Goal: Task Accomplishment & Management: Manage account settings

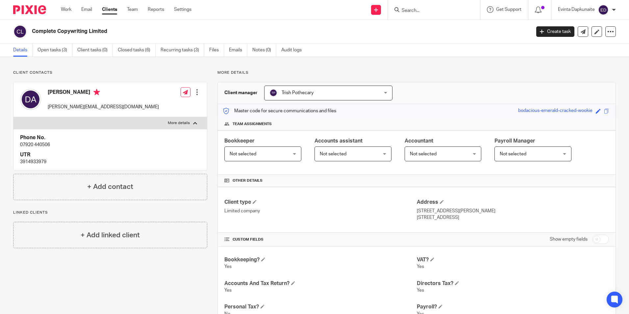
click at [452, 12] on input "Search" at bounding box center [430, 11] width 59 height 6
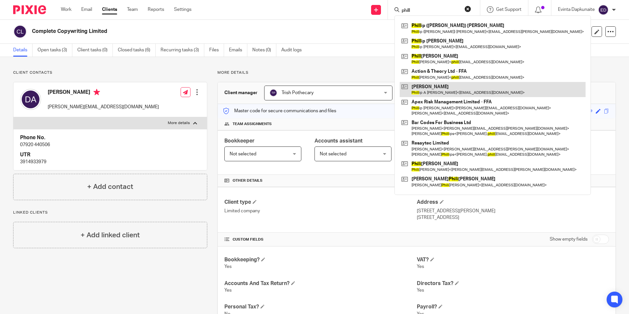
type input "phill"
click at [432, 89] on link at bounding box center [493, 89] width 186 height 15
click at [432, 88] on link at bounding box center [493, 89] width 186 height 15
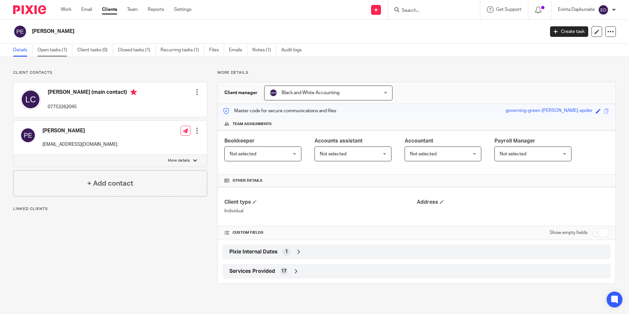
click at [63, 49] on link "Open tasks (1)" at bounding box center [55, 50] width 35 height 13
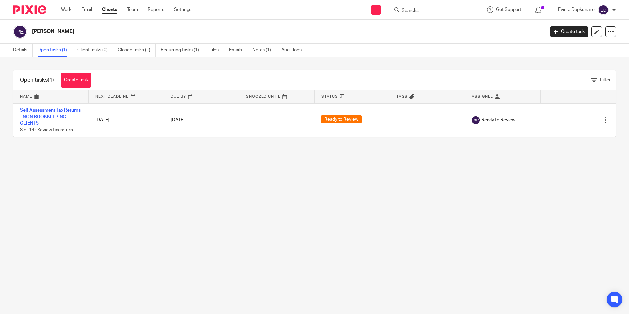
click at [162, 149] on div "Open tasks (1) Create task Filter Name Next Deadline Due By Snoozed Until Statu…" at bounding box center [314, 103] width 629 height 93
click at [423, 13] on input "Search" at bounding box center [430, 11] width 59 height 6
click at [430, 9] on input "Search" at bounding box center [430, 11] width 59 height 6
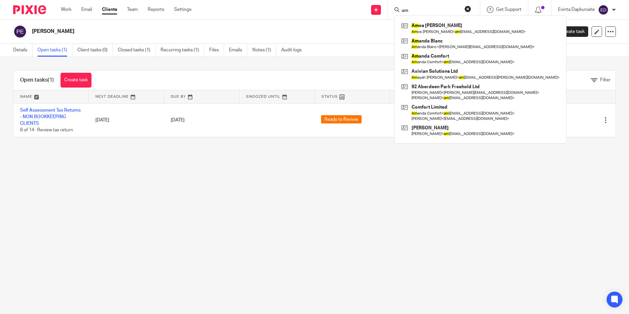
type input "a"
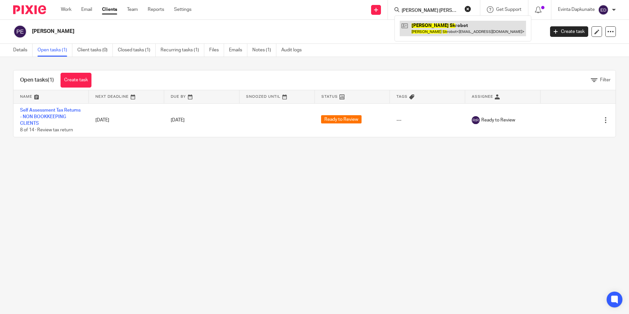
type input "anna sk"
click at [429, 25] on link at bounding box center [463, 28] width 126 height 15
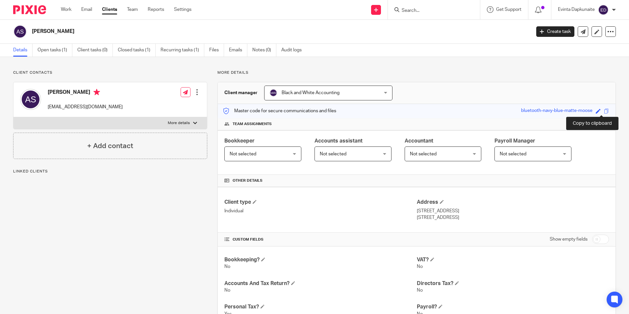
click at [604, 110] on span at bounding box center [606, 111] width 5 height 5
click at [61, 49] on link "Open tasks (1)" at bounding box center [55, 50] width 35 height 13
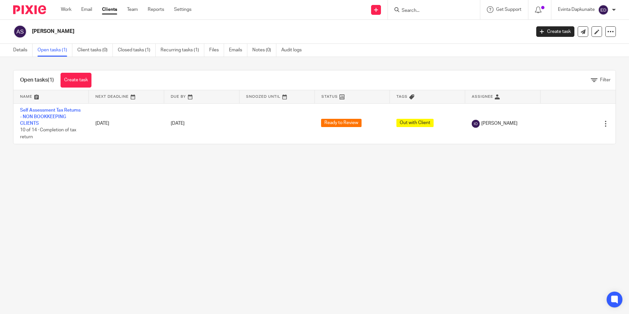
click at [56, 108] on link "Self Assessment Tax Returns - NON BOOKKEEPING CLIENTS" at bounding box center [50, 117] width 61 height 18
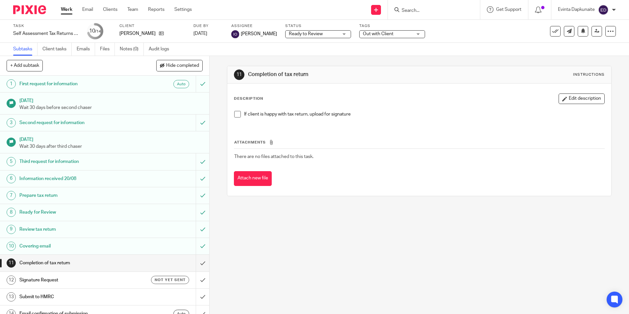
scroll to position [9, 0]
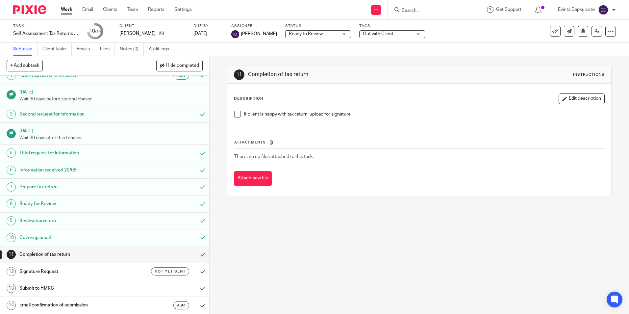
click at [234, 114] on span at bounding box center [237, 114] width 7 height 7
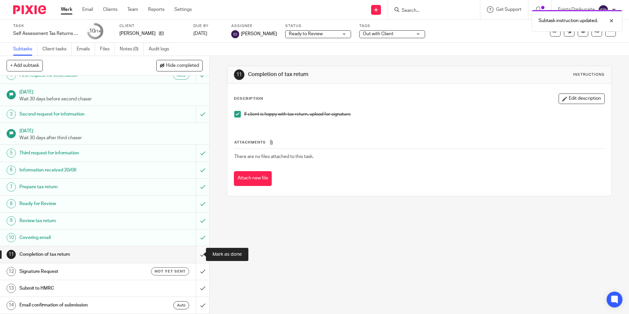
click at [197, 252] on input "submit" at bounding box center [104, 254] width 209 height 16
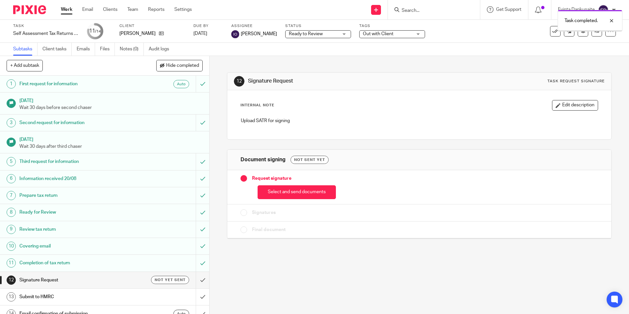
drag, startPoint x: 286, startPoint y: 193, endPoint x: 285, endPoint y: 189, distance: 3.9
click at [286, 193] on button "Select and send documents" at bounding box center [297, 192] width 78 height 14
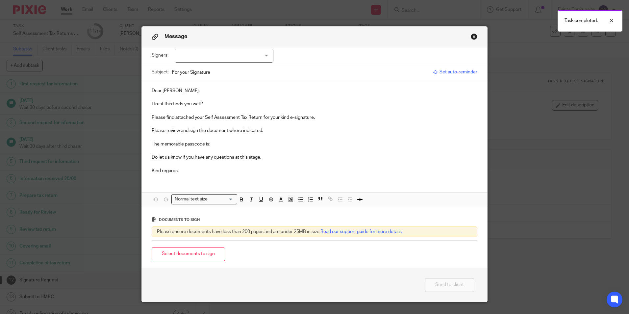
click at [235, 58] on div at bounding box center [224, 56] width 99 height 14
click at [232, 68] on li "[PERSON_NAME]" at bounding box center [222, 69] width 98 height 13
checkbox input "true"
click at [232, 111] on p at bounding box center [315, 110] width 326 height 7
click at [231, 105] on p "I trust this finds you well?" at bounding box center [315, 104] width 326 height 7
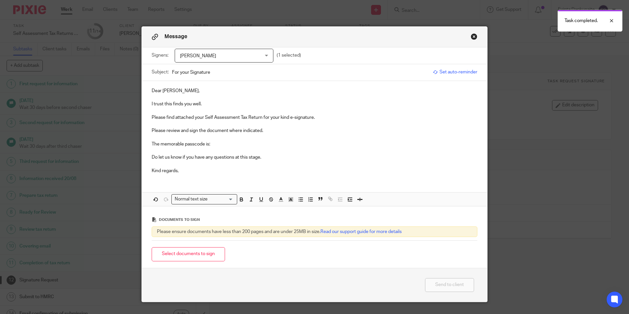
click at [219, 141] on p "The memorable passcode is:" at bounding box center [315, 144] width 326 height 7
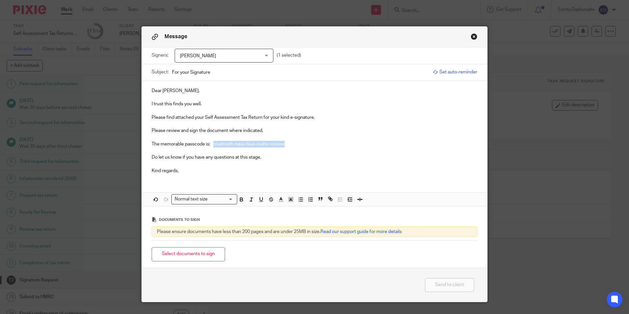
drag, startPoint x: 212, startPoint y: 144, endPoint x: 316, endPoint y: 152, distance: 104.0
click at [332, 144] on p "The memorable passcode is: bluetooth-navy-blue-matte-moose" at bounding box center [315, 144] width 326 height 7
click at [241, 202] on icon "button" at bounding box center [242, 199] width 6 height 6
click at [288, 202] on icon "button" at bounding box center [291, 199] width 6 height 6
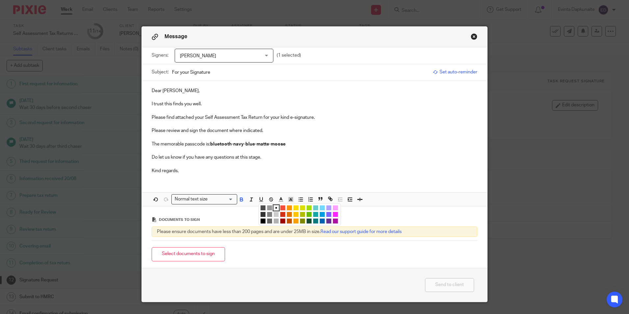
click at [295, 207] on li "color:#FCDC00" at bounding box center [296, 207] width 5 height 5
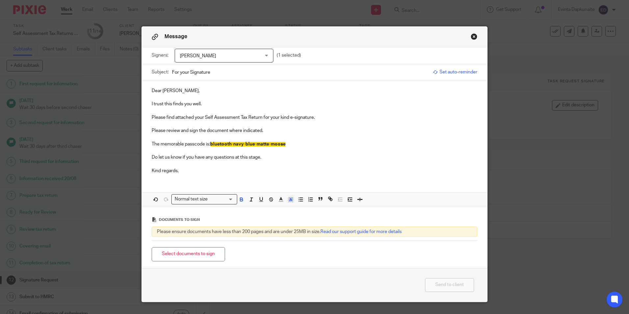
click at [296, 145] on p "The memorable passcode is: bluetooth-navy-blue-matte-moose" at bounding box center [315, 144] width 326 height 7
click at [210, 258] on button "Select documents to sign" at bounding box center [188, 254] width 73 height 14
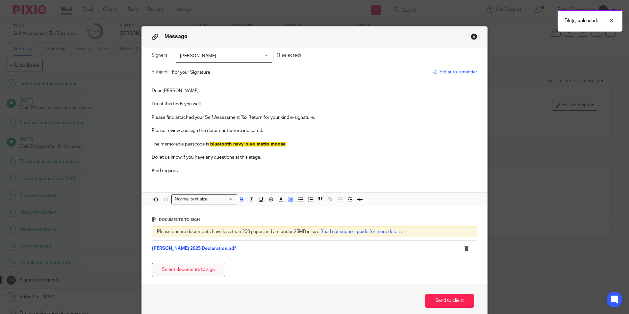
click at [197, 264] on button "Select documents to sign" at bounding box center [188, 270] width 73 height 14
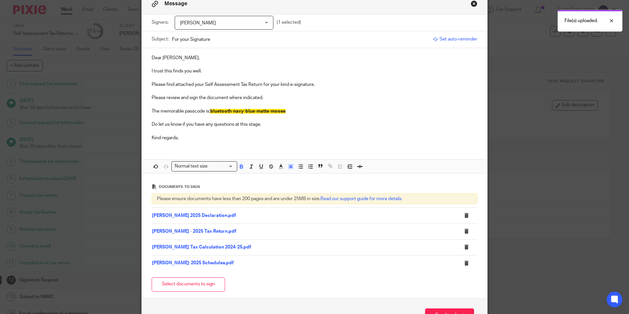
scroll to position [66, 0]
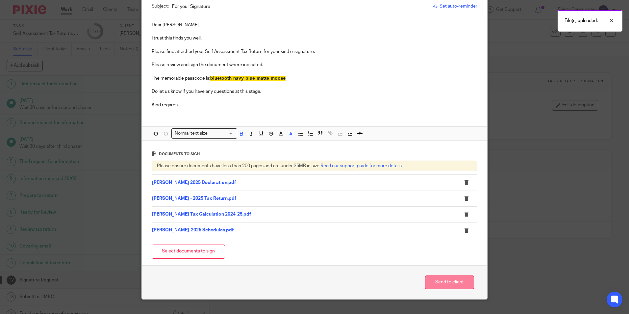
click at [446, 285] on button "Send to client" at bounding box center [449, 282] width 49 height 14
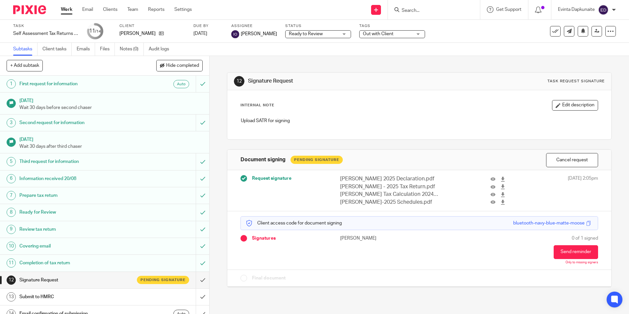
click at [394, 33] on span "Out with Client" at bounding box center [387, 34] width 49 height 7
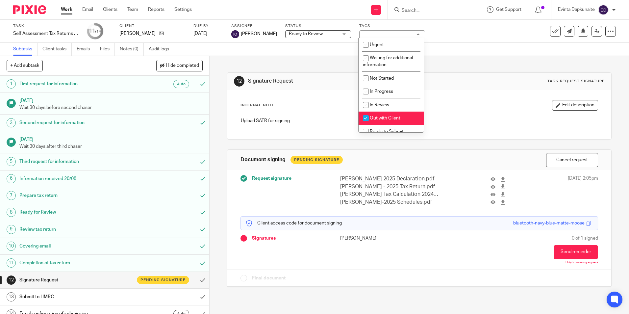
click at [413, 118] on li "Out with Client" at bounding box center [391, 118] width 65 height 13
checkbox input "false"
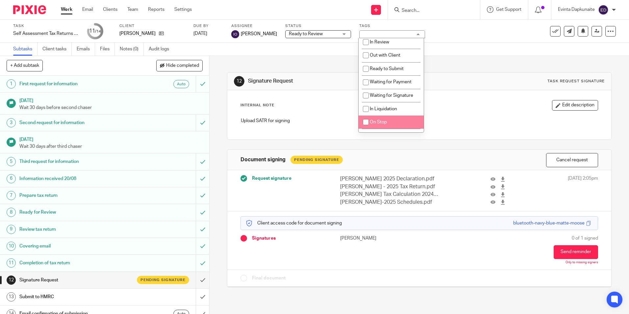
scroll to position [66, 0]
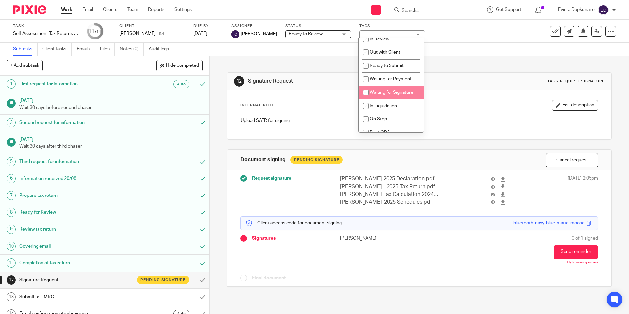
click at [408, 90] on li "Waiting for Signature" at bounding box center [391, 92] width 65 height 13
checkbox input "true"
click at [489, 90] on div "12 Signature Request Task request signature" at bounding box center [419, 81] width 384 height 17
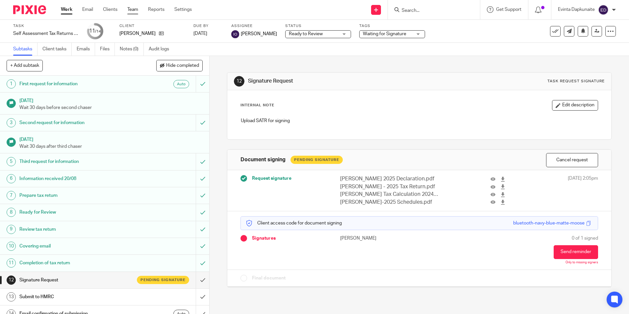
click at [131, 7] on link "Team" at bounding box center [132, 9] width 11 height 7
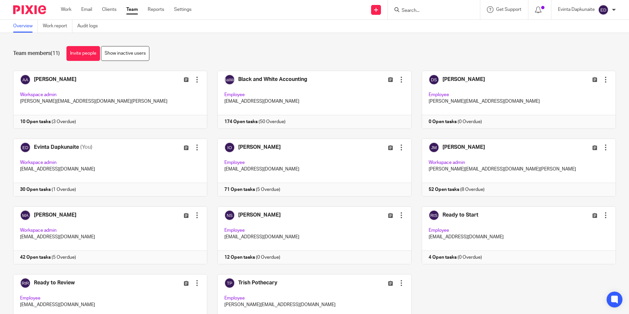
click at [418, 13] on input "Search" at bounding box center [430, 11] width 59 height 6
type input "d"
type input "comple"
click at [421, 24] on link at bounding box center [462, 28] width 125 height 15
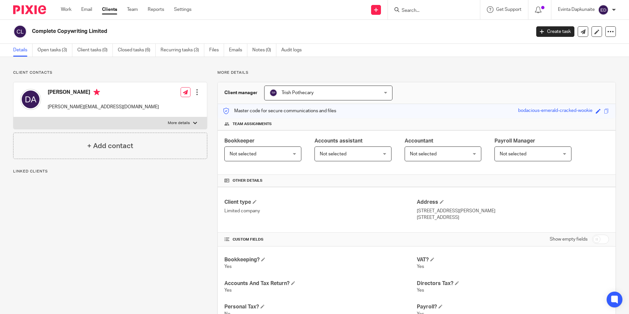
click at [182, 118] on label "More details" at bounding box center [110, 123] width 194 height 12
click at [13, 117] on input "More details" at bounding box center [13, 117] width 0 height 0
checkbox input "true"
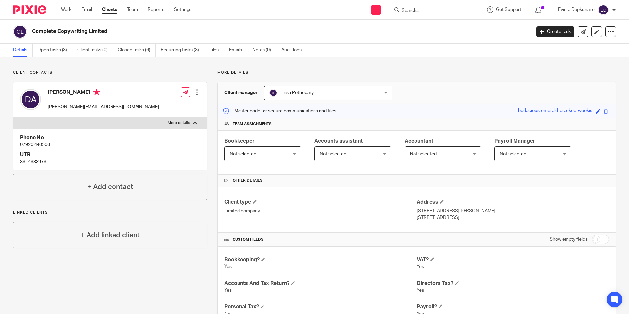
click at [195, 94] on div at bounding box center [197, 92] width 7 height 7
click at [164, 107] on link "Edit contact" at bounding box center [166, 107] width 63 height 10
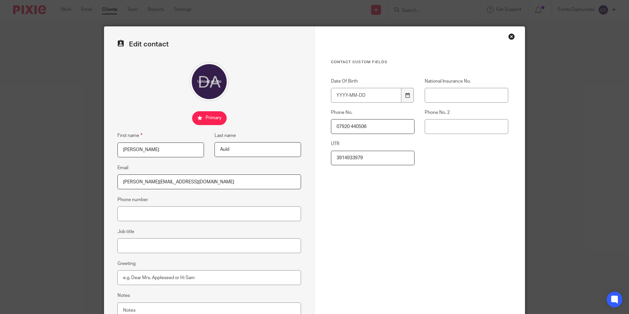
drag, startPoint x: 379, startPoint y: 124, endPoint x: 264, endPoint y: 109, distance: 116.5
click at [264, 109] on form "Edit contact First name [PERSON_NAME] Last name [GEOGRAPHIC_DATA] Email [PERSON…" at bounding box center [314, 187] width 421 height 320
click at [453, 128] on input "Phone No. 2" at bounding box center [467, 126] width 84 height 15
paste input "07920 440506"
type input "07920 440506"
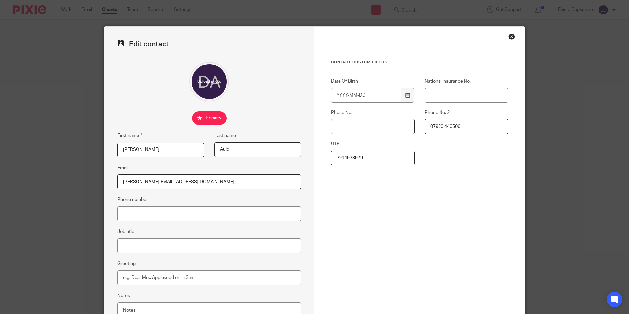
click at [362, 125] on input "Phone No." at bounding box center [373, 126] width 84 height 15
paste input "02076882218"
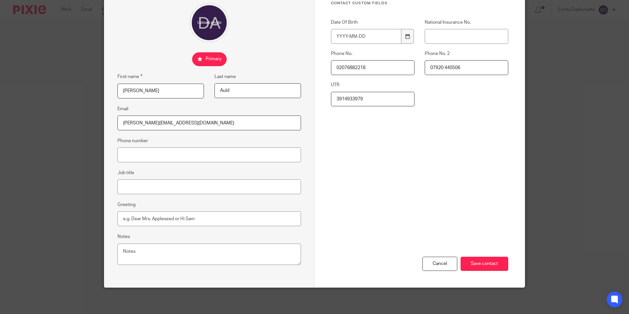
type input "02076882218"
drag, startPoint x: 434, startPoint y: 272, endPoint x: 437, endPoint y: 265, distance: 7.8
click at [434, 272] on div "Cancel Save contact" at bounding box center [419, 236] width 177 height 102
click at [439, 262] on div "Cancel" at bounding box center [440, 264] width 35 height 14
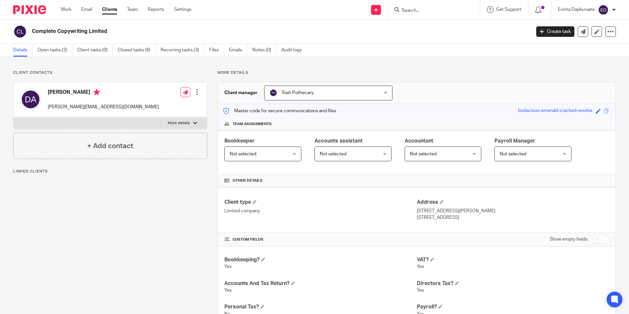
click at [165, 124] on label "More details" at bounding box center [110, 123] width 194 height 12
click at [13, 117] on input "More details" at bounding box center [13, 117] width 0 height 0
checkbox input "true"
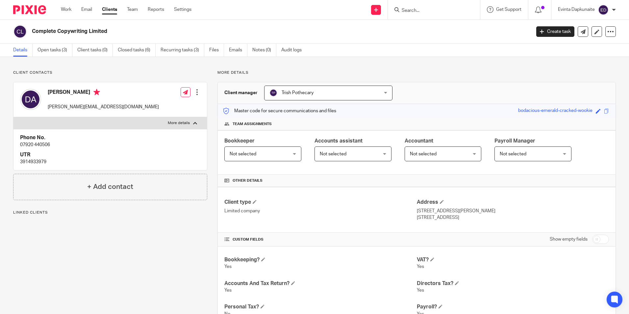
click at [448, 10] on input "Search" at bounding box center [430, 11] width 59 height 6
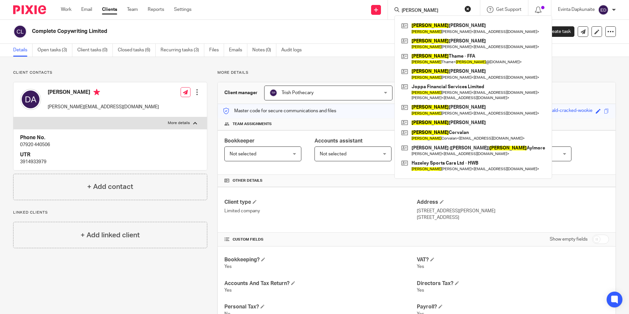
type input "anna"
click at [435, 132] on link at bounding box center [473, 135] width 147 height 15
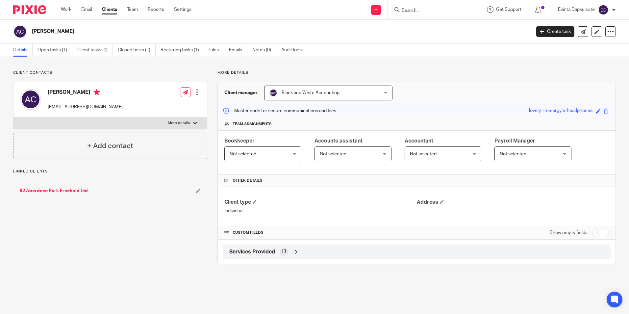
click at [176, 125] on p "More details" at bounding box center [179, 122] width 22 height 5
click at [13, 117] on input "More details" at bounding box center [13, 117] width 0 height 0
checkbox input "true"
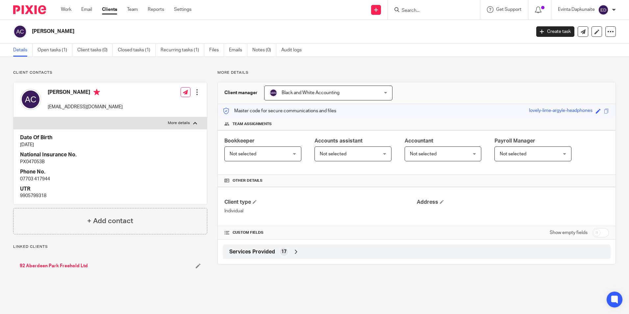
drag, startPoint x: 106, startPoint y: 179, endPoint x: 68, endPoint y: 180, distance: 38.2
click at [105, 179] on p "07703 417944" at bounding box center [110, 179] width 180 height 7
drag, startPoint x: 21, startPoint y: 178, endPoint x: 10, endPoint y: 177, distance: 11.2
click at [10, 177] on div "Client contacts [PERSON_NAME] [EMAIL_ADDRESS][DOMAIN_NAME] Edit contact Create …" at bounding box center [105, 178] width 204 height 216
click at [97, 190] on h4 "UTR" at bounding box center [110, 189] width 180 height 7
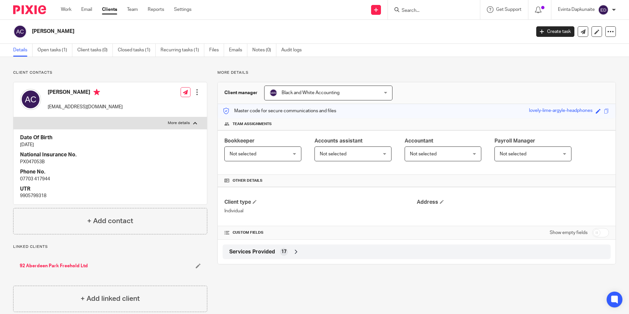
click at [103, 146] on p "[DATE]" at bounding box center [110, 145] width 180 height 7
click at [53, 50] on link "Open tasks (1)" at bounding box center [55, 50] width 35 height 13
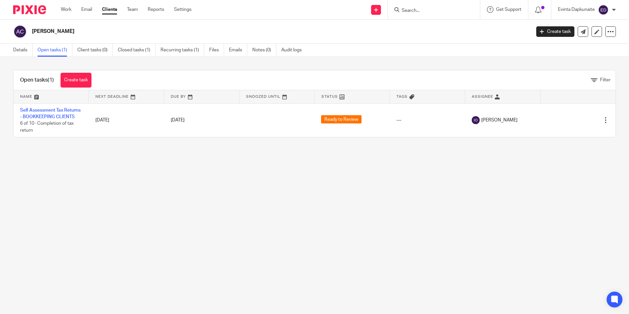
click at [455, 8] on input "Search" at bounding box center [430, 11] width 59 height 6
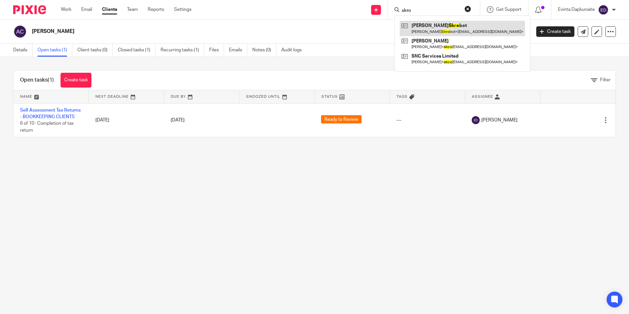
type input "skro"
click at [440, 22] on link at bounding box center [462, 28] width 125 height 15
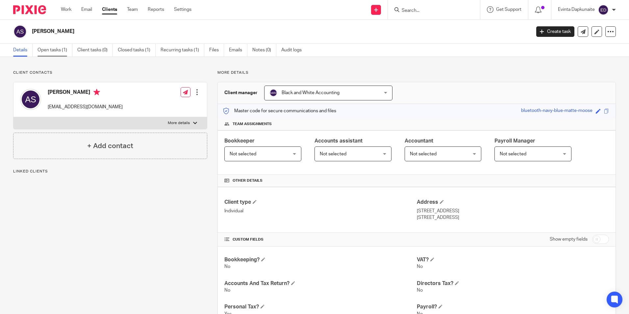
click at [51, 48] on link "Open tasks (1)" at bounding box center [55, 50] width 35 height 13
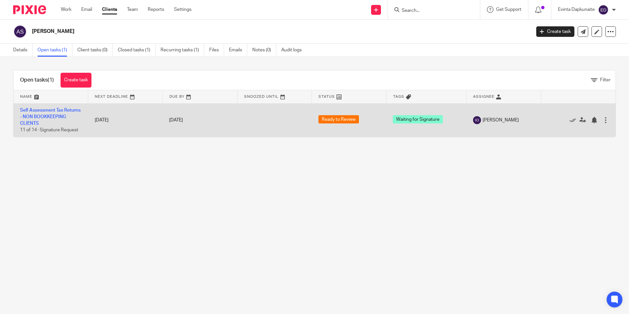
click at [54, 116] on td "Self Assessment Tax Returns - NON BOOKKEEPING CLIENTS 11 of 14 · Signature Requ…" at bounding box center [50, 120] width 75 height 34
click at [46, 115] on link "Self Assessment Tax Returns - NON BOOKKEEPING CLIENTS" at bounding box center [50, 117] width 61 height 18
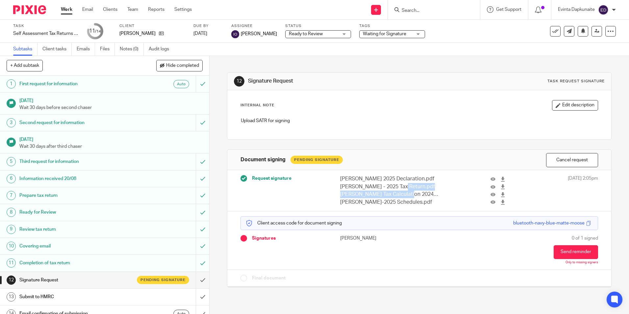
click at [349, 194] on div "[PERSON_NAME] 2025 Declaration.pdf [PERSON_NAME] - 2025 Tax Return.pdf [PERSON_…" at bounding box center [424, 190] width 168 height 31
drag, startPoint x: 349, startPoint y: 194, endPoint x: 360, endPoint y: 126, distance: 68.8
click at [360, 126] on div "Upload SATR for signing" at bounding box center [419, 121] width 363 height 15
click at [159, 32] on icon at bounding box center [161, 33] width 5 height 5
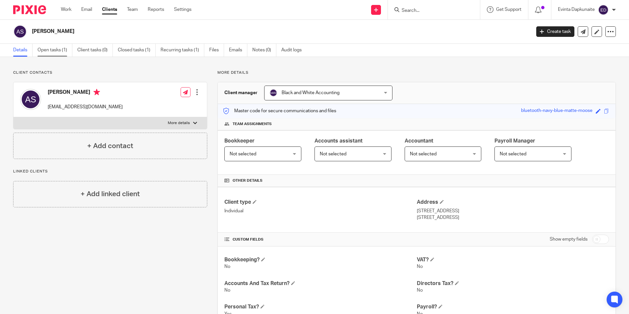
click at [53, 47] on link "Open tasks (1)" at bounding box center [55, 50] width 35 height 13
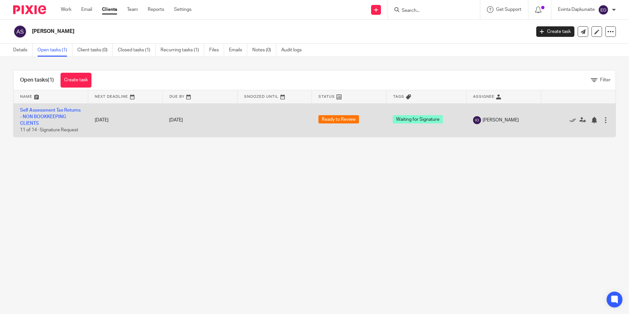
click at [37, 127] on td "Self Assessment Tax Returns - NON BOOKKEEPING CLIENTS 11 of 14 · Signature Requ…" at bounding box center [50, 120] width 75 height 34
click at [45, 121] on link "Self Assessment Tax Returns - NON BOOKKEEPING CLIENTS" at bounding box center [50, 117] width 61 height 18
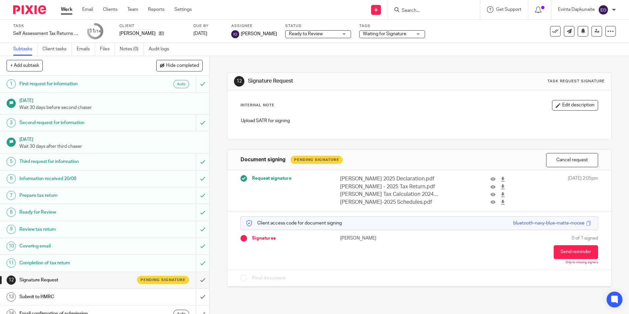
scroll to position [9, 0]
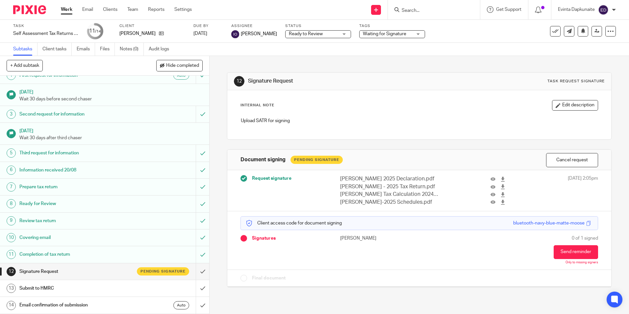
click at [392, 29] on div "Tags Waiting for Signature Urgent Waiting for additional information Not Starte…" at bounding box center [392, 31] width 66 height 16
click at [491, 180] on icon at bounding box center [493, 179] width 5 height 5
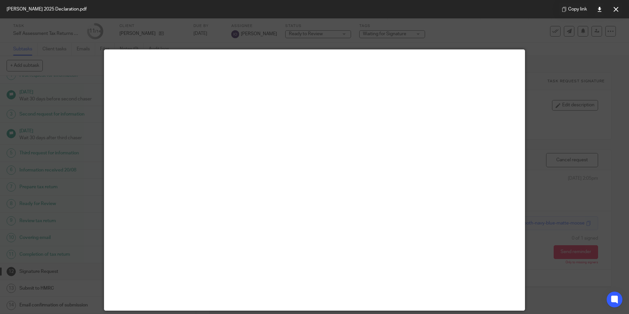
click at [602, 125] on div at bounding box center [314, 157] width 629 height 314
click at [617, 13] on button at bounding box center [615, 9] width 13 height 13
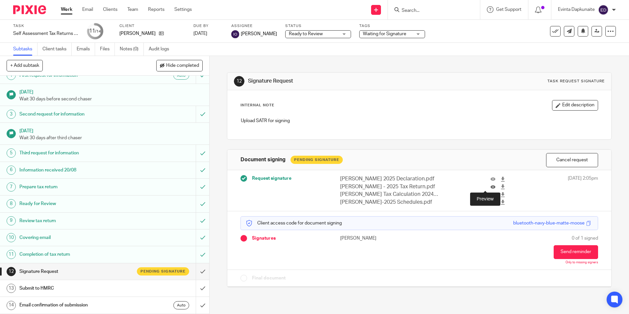
click at [491, 185] on icon at bounding box center [493, 186] width 5 height 5
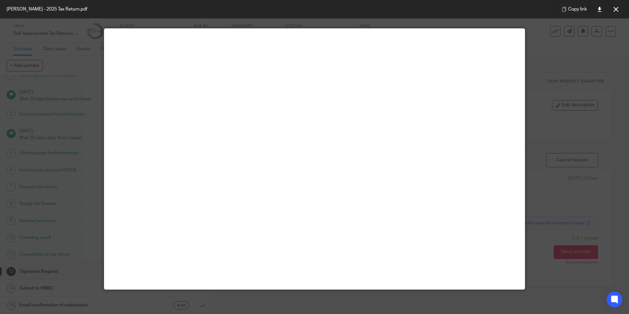
scroll to position [33, 0]
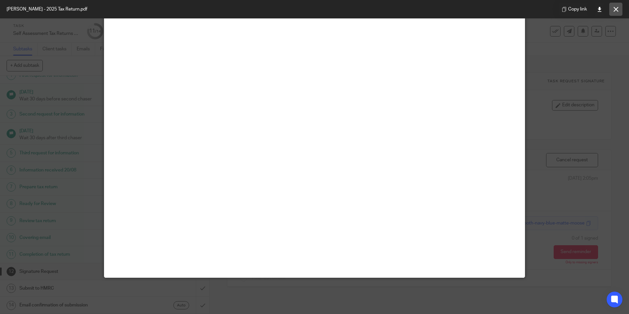
click at [612, 8] on button at bounding box center [615, 9] width 13 height 13
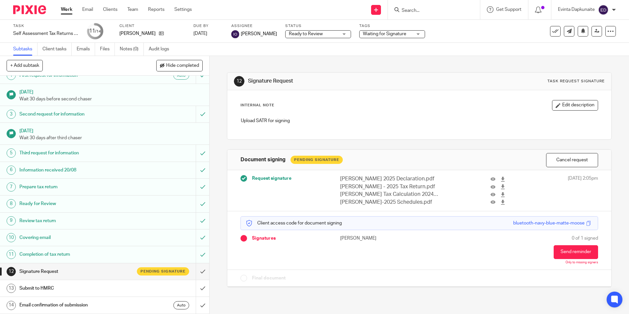
click at [442, 11] on input "Search" at bounding box center [430, 11] width 59 height 6
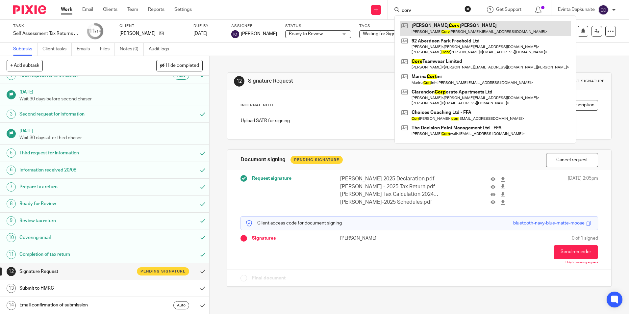
type input "corv"
click at [428, 21] on link at bounding box center [485, 28] width 171 height 15
click at [427, 22] on link at bounding box center [485, 28] width 171 height 15
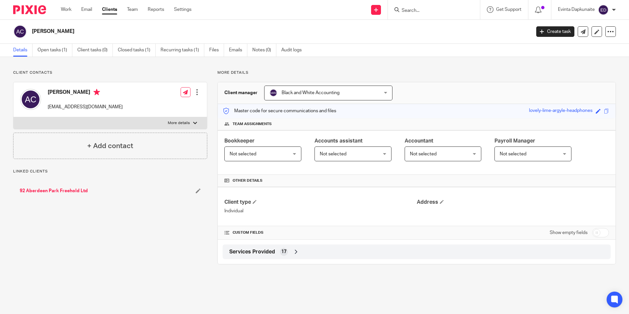
click at [202, 107] on div "[PERSON_NAME] [EMAIL_ADDRESS][DOMAIN_NAME] Edit contact Create client from cont…" at bounding box center [110, 99] width 194 height 35
click at [198, 97] on div "Edit contact Create client from contact Export data Delete contact" at bounding box center [197, 92] width 7 height 13
click at [196, 94] on div at bounding box center [197, 92] width 7 height 7
click at [157, 106] on link "Edit contact" at bounding box center [166, 107] width 63 height 10
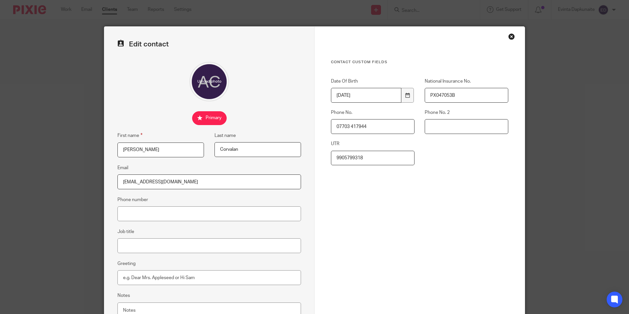
drag, startPoint x: 443, startPoint y: 130, endPoint x: 448, endPoint y: 131, distance: 4.6
click at [443, 130] on input "Phone No. 2" at bounding box center [467, 126] width 84 height 15
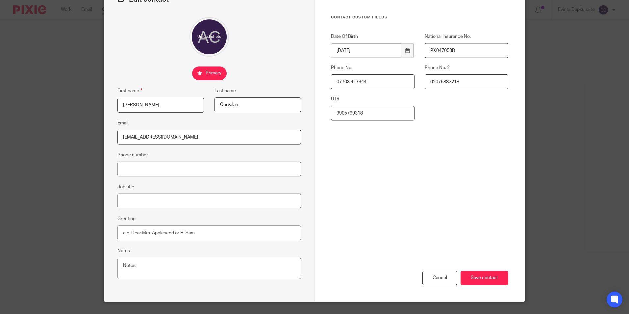
scroll to position [59, 0]
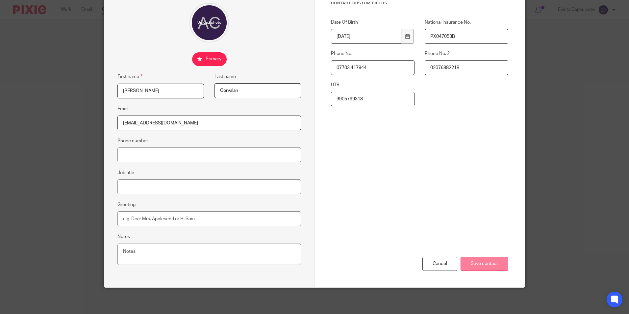
type input "02076882218"
click at [494, 260] on input "Save contact" at bounding box center [485, 264] width 48 height 14
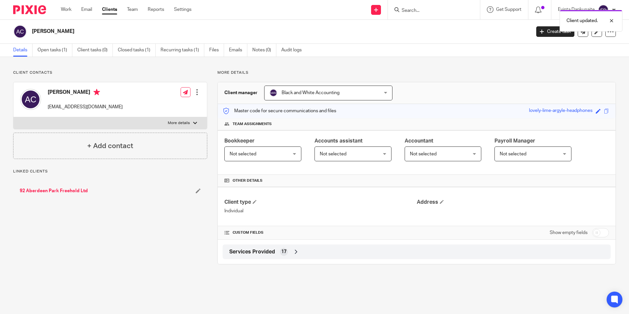
click at [529, 108] on div "lovely-lime-argyle-headphones" at bounding box center [561, 111] width 64 height 8
click at [458, 75] on p "More details" at bounding box center [417, 72] width 399 height 5
click at [543, 10] on div "Client updated." at bounding box center [469, 19] width 308 height 25
click at [532, 6] on div at bounding box center [540, 9] width 23 height 19
click at [538, 9] on div "Client updated." at bounding box center [469, 19] width 308 height 25
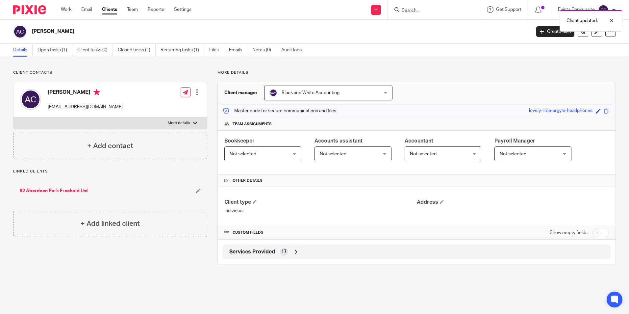
click at [551, 11] on div "Client updated." at bounding box center [469, 19] width 308 height 25
click at [611, 20] on div at bounding box center [607, 21] width 18 height 8
click at [539, 12] on icon at bounding box center [538, 10] width 7 height 7
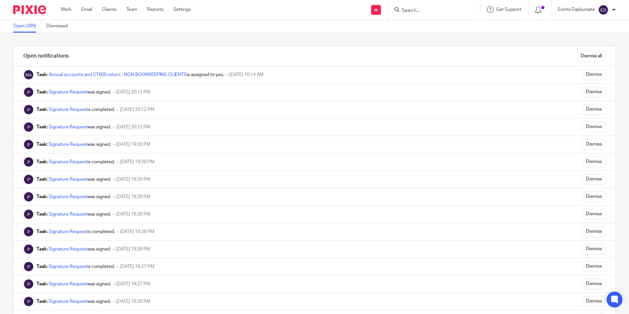
click at [436, 6] on form at bounding box center [436, 10] width 70 height 8
click at [435, 10] on input "Search" at bounding box center [430, 11] width 59 height 6
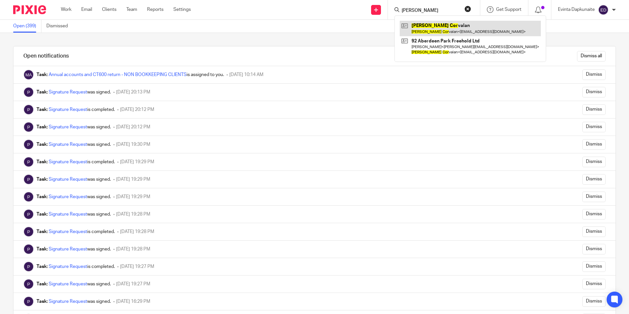
type input "anna cor"
click at [426, 25] on link at bounding box center [470, 28] width 141 height 15
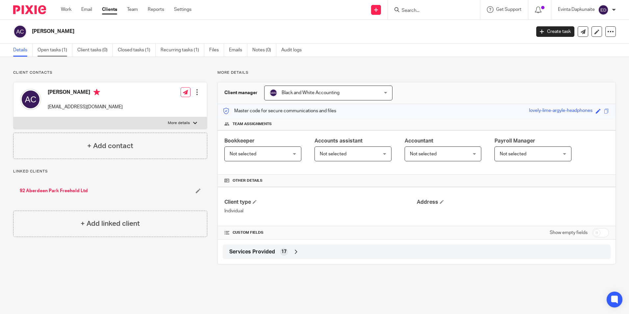
click at [51, 52] on link "Open tasks (1)" at bounding box center [55, 50] width 35 height 13
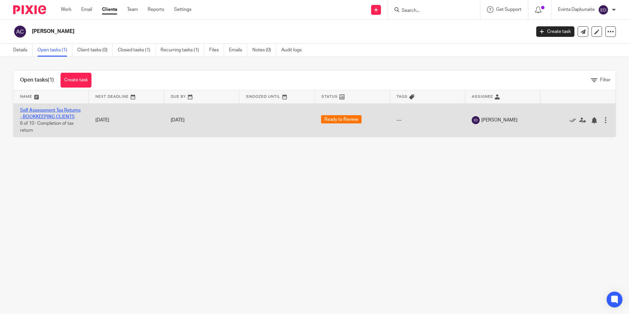
click at [58, 111] on link "Self Assessment Tax Returns - BOOKKEEPING CLIENTS" at bounding box center [50, 113] width 61 height 11
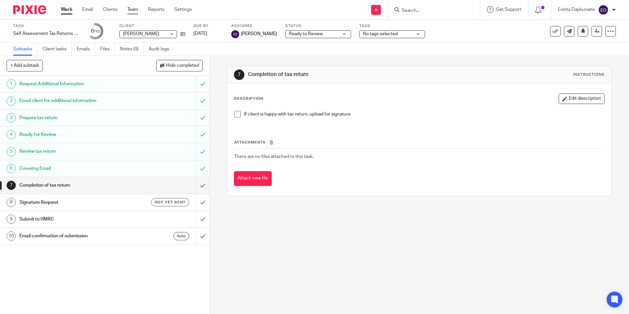
click at [129, 8] on link "Team" at bounding box center [132, 9] width 11 height 7
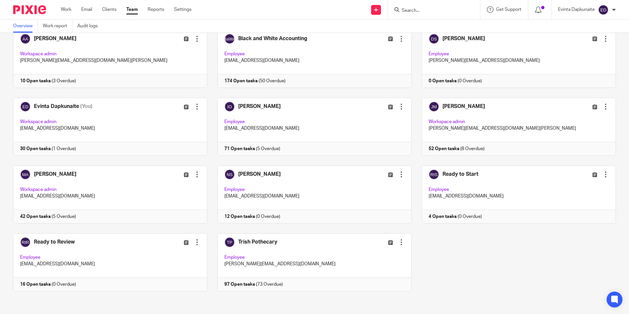
scroll to position [41, 0]
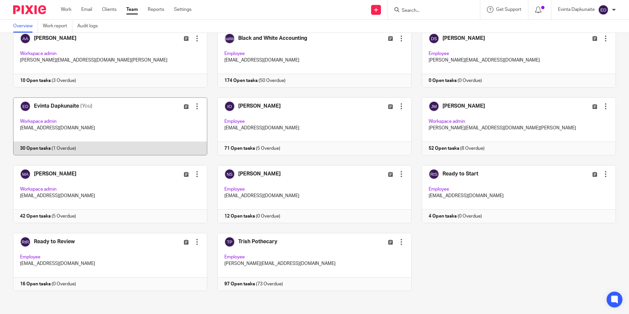
click at [161, 129] on link at bounding box center [105, 126] width 204 height 58
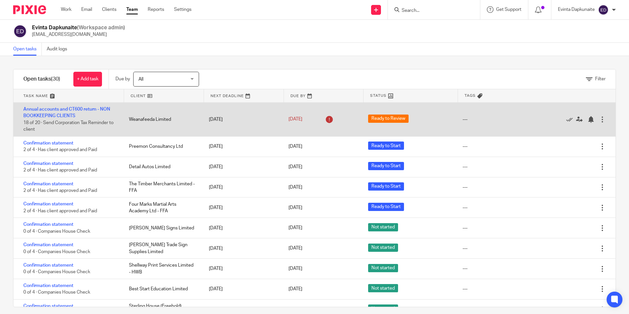
drag, startPoint x: 320, startPoint y: 121, endPoint x: 324, endPoint y: 121, distance: 4.3
click at [324, 121] on icon at bounding box center [329, 119] width 11 height 11
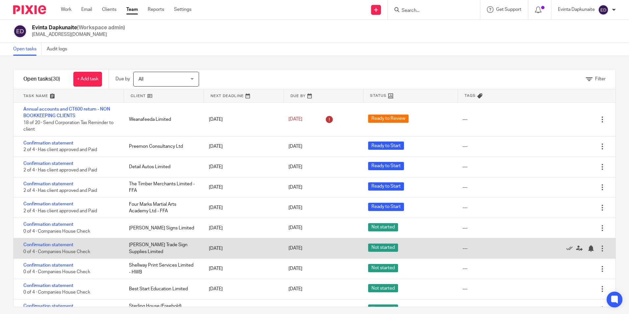
scroll to position [99, 0]
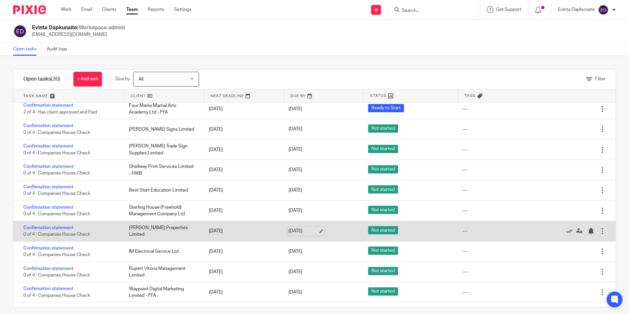
drag, startPoint x: 300, startPoint y: 232, endPoint x: 306, endPoint y: 232, distance: 6.6
click at [306, 232] on link "[DATE]" at bounding box center [304, 231] width 30 height 7
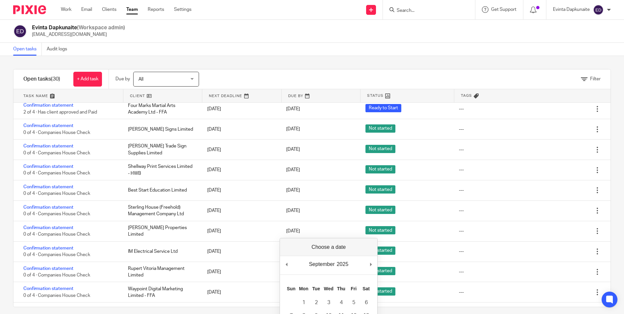
click at [610, 229] on div "Filter tasks Only show tasks matching all of these conditions 1 Client name Is …" at bounding box center [312, 185] width 624 height 258
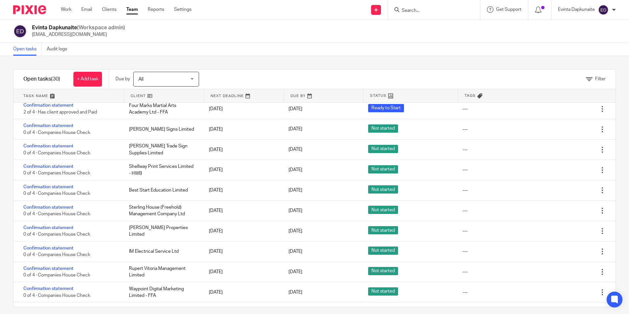
click at [409, 9] on input "Search" at bounding box center [430, 11] width 59 height 6
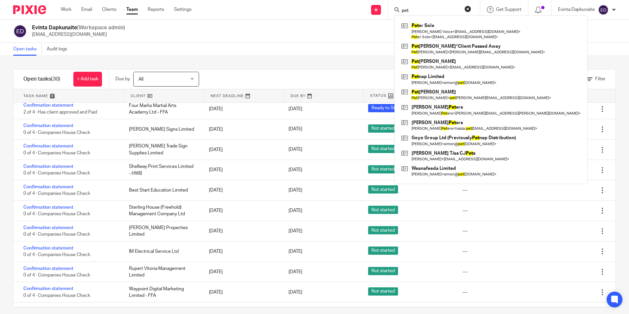
type input "pet"
drag, startPoint x: 414, startPoint y: 13, endPoint x: 379, endPoint y: 13, distance: 35.2
click at [379, 13] on div "Send new email Create task Add client Request signature pet Pet er Sole [PERSON…" at bounding box center [415, 9] width 428 height 19
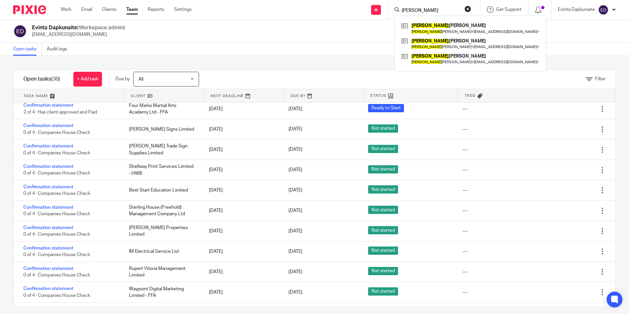
type input "[PERSON_NAME]"
drag, startPoint x: 429, startPoint y: 7, endPoint x: 404, endPoint y: 7, distance: 25.0
click at [404, 7] on form "[PERSON_NAME]" at bounding box center [436, 10] width 70 height 8
drag, startPoint x: 428, startPoint y: 12, endPoint x: 388, endPoint y: 12, distance: 40.2
click at [388, 12] on div "[PERSON_NAME] [PERSON_NAME] [PERSON_NAME] < [EMAIL_ADDRESS][DOMAIN_NAME] > [PER…" at bounding box center [434, 9] width 92 height 19
